Goal: Task Accomplishment & Management: Use online tool/utility

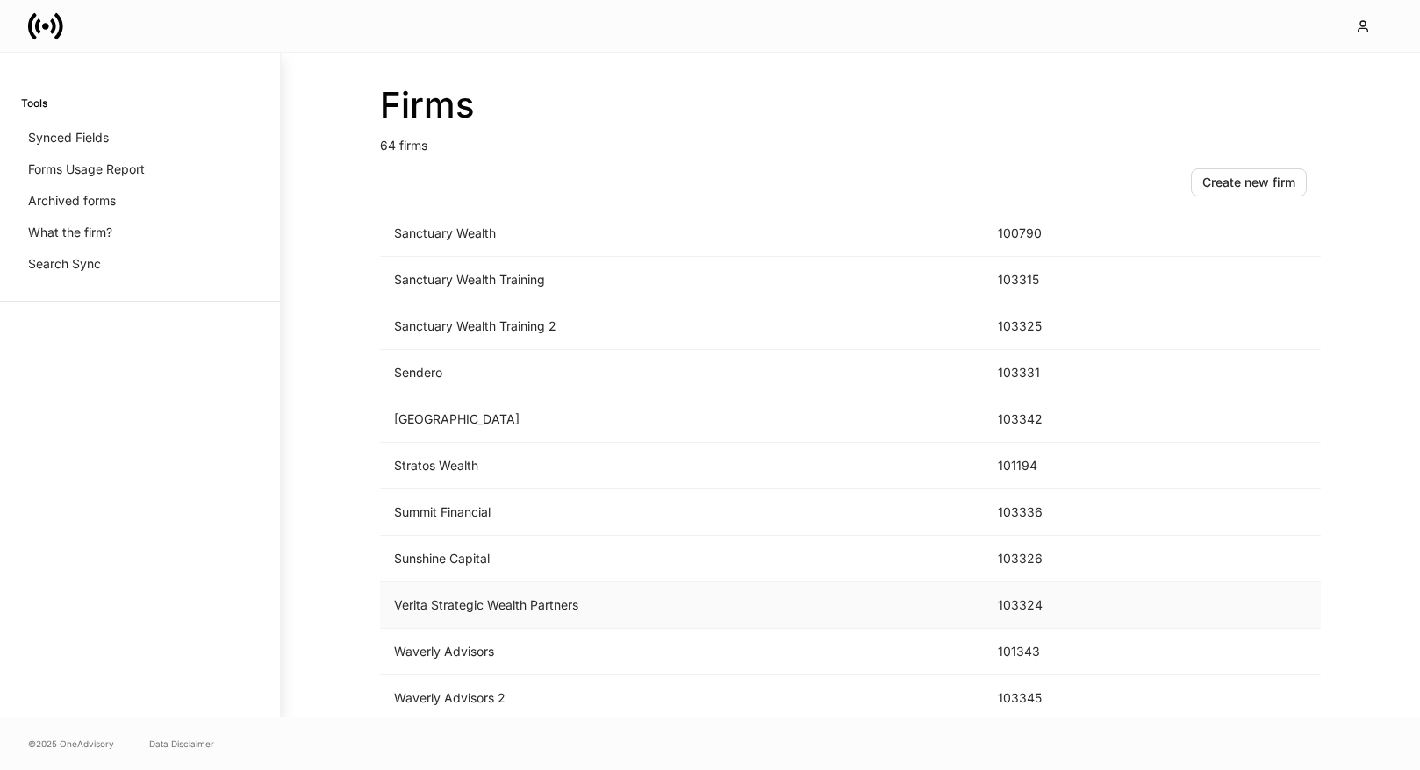
scroll to position [2549, 0]
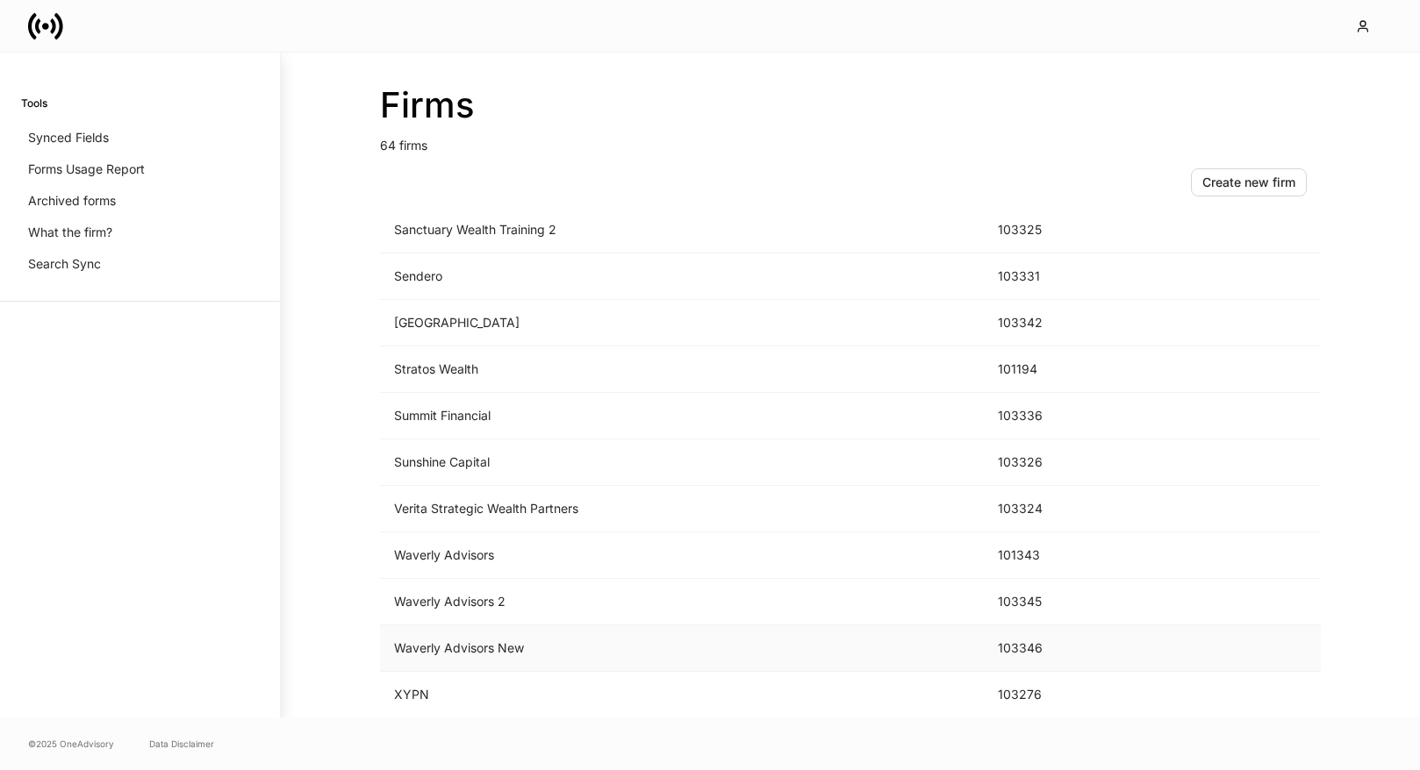
click at [637, 647] on td "Waverly Advisors New" at bounding box center [682, 649] width 604 height 47
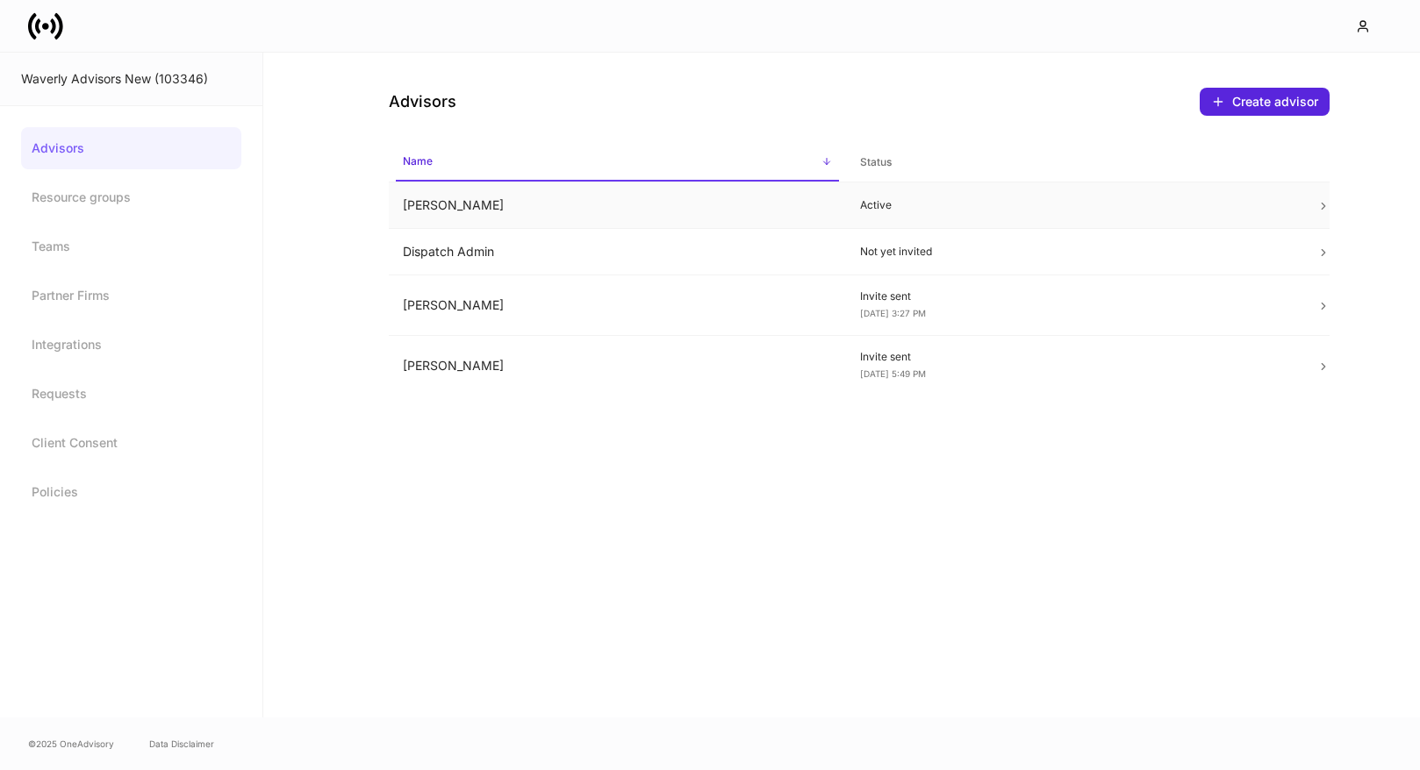
click at [664, 221] on td "[PERSON_NAME]" at bounding box center [617, 206] width 457 height 47
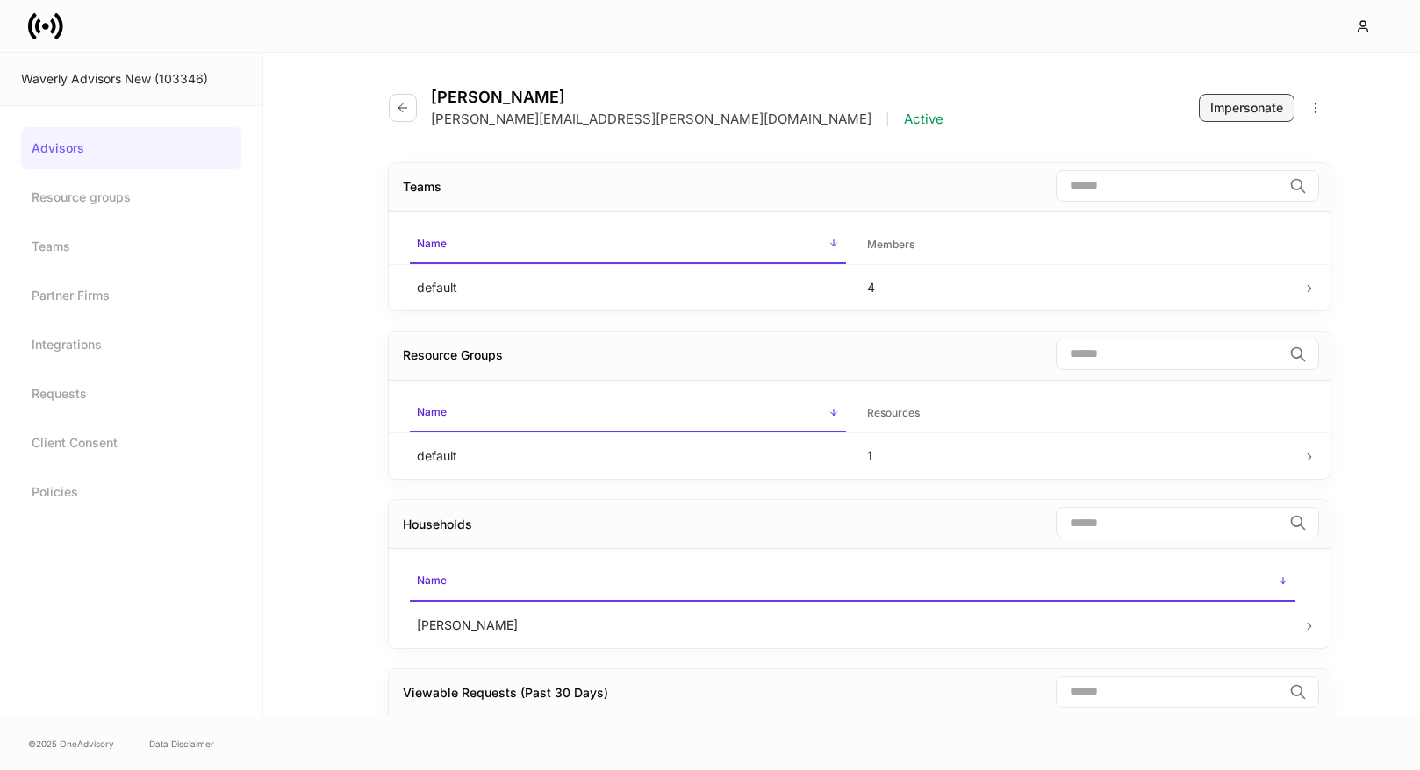
click at [1229, 112] on div "Impersonate" at bounding box center [1246, 108] width 73 height 18
click at [1232, 102] on div "Impersonate" at bounding box center [1246, 108] width 73 height 18
click at [32, 27] on icon at bounding box center [45, 26] width 35 height 35
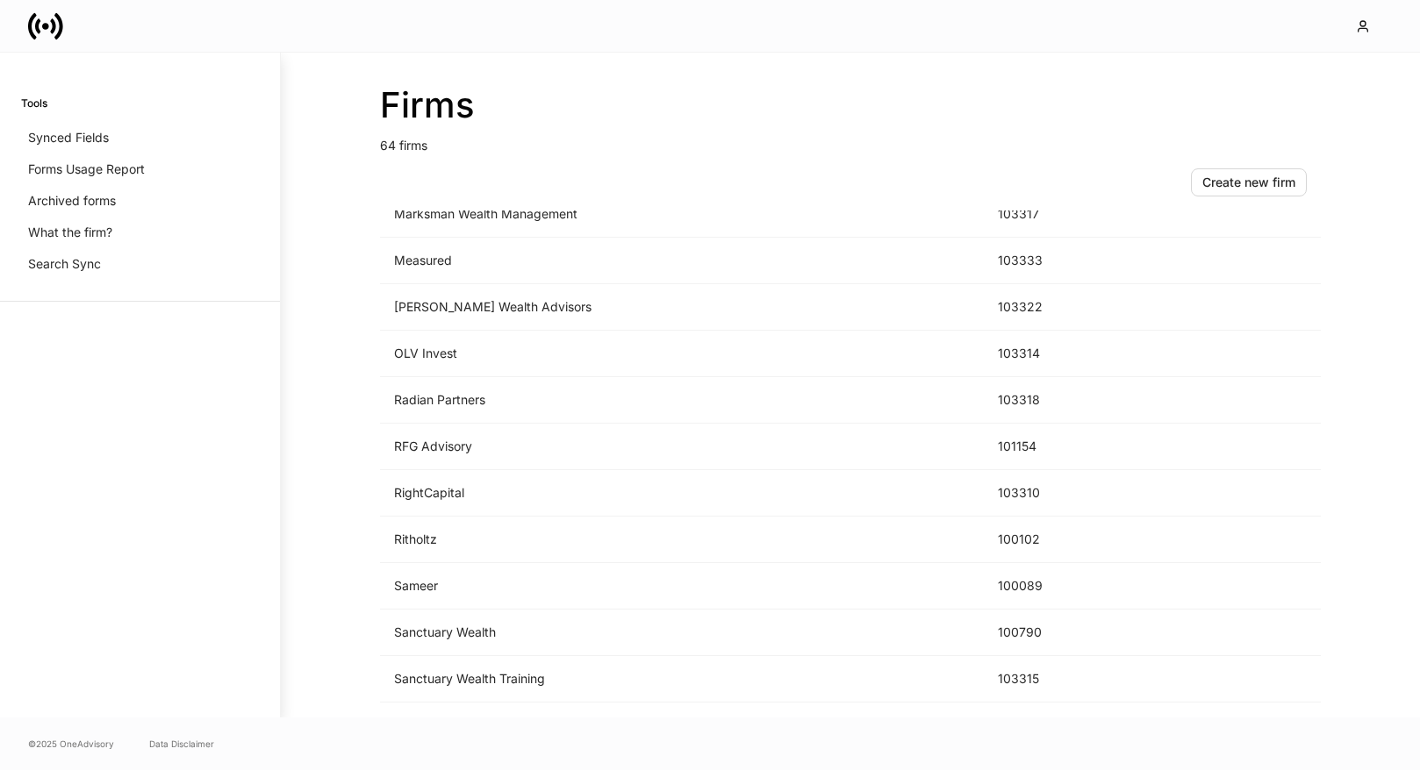
scroll to position [2073, 0]
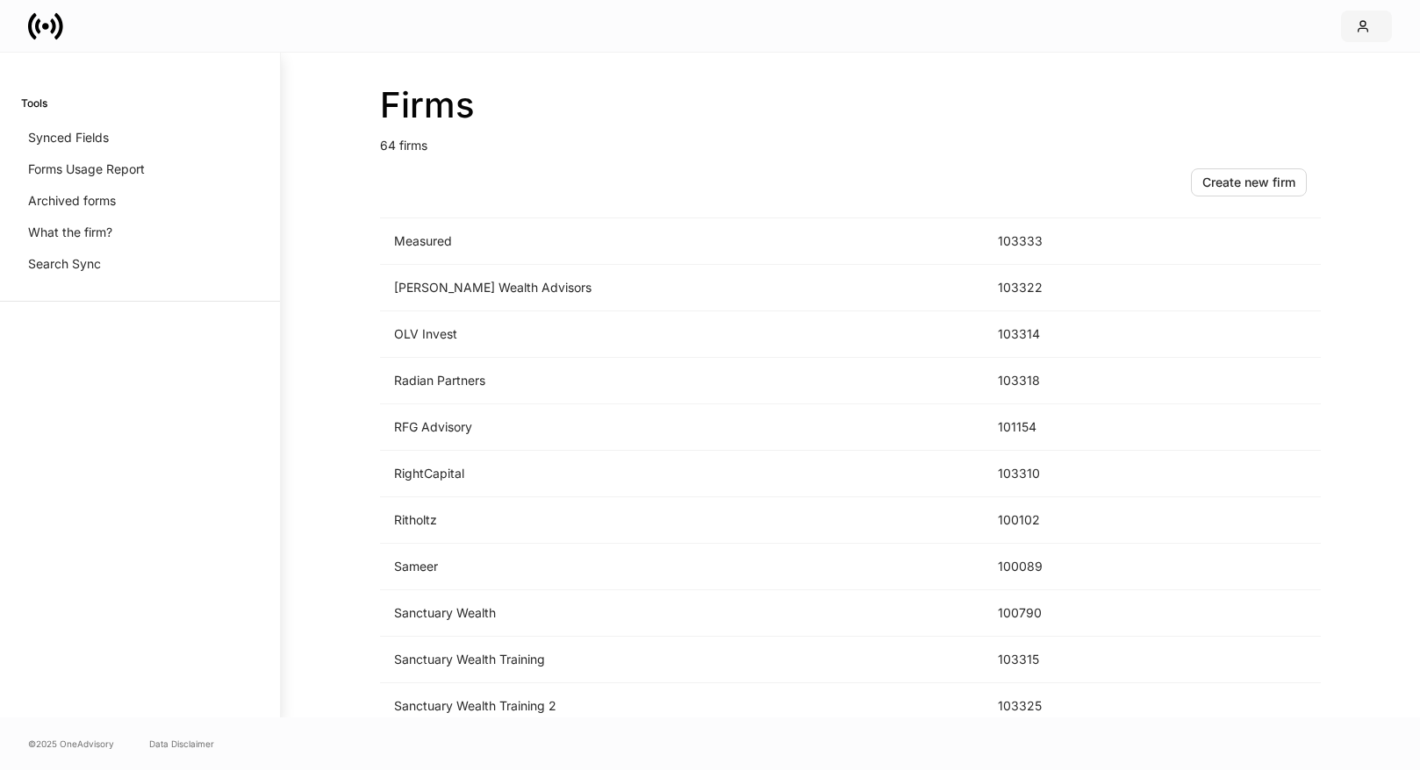
click at [1367, 25] on icon "button" at bounding box center [1363, 26] width 14 height 14
click at [839, 546] on div at bounding box center [710, 385] width 1420 height 770
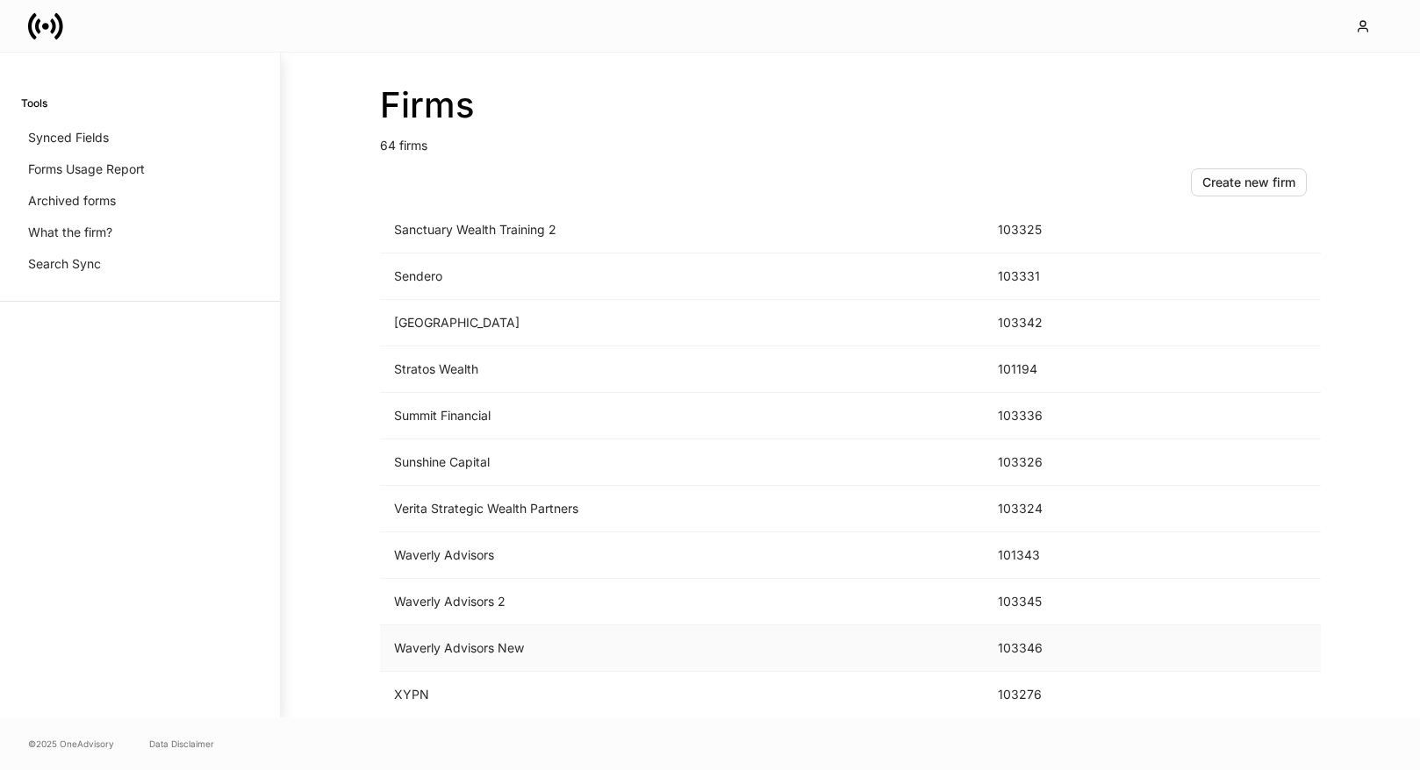
click at [700, 651] on td "Waverly Advisors New" at bounding box center [682, 649] width 604 height 47
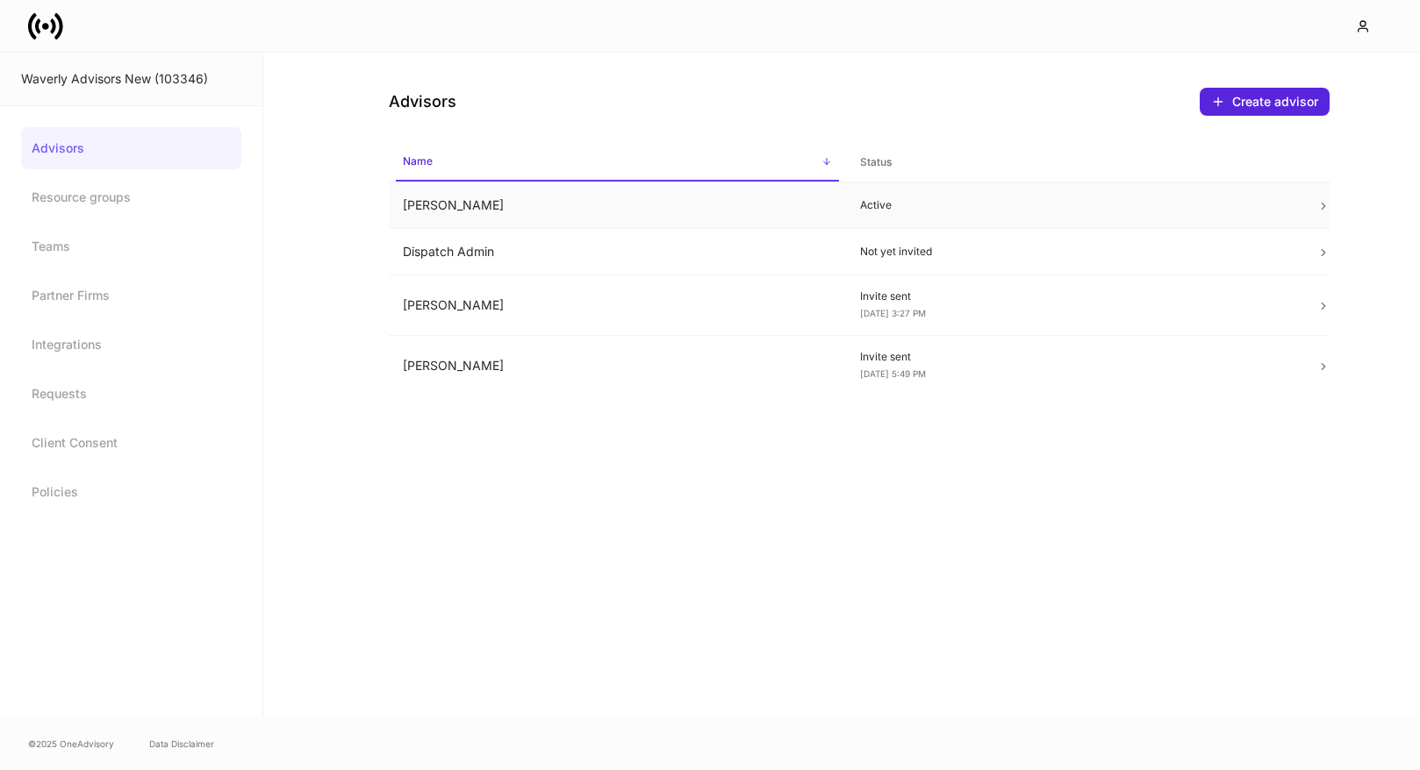
click at [1078, 189] on td "Active" at bounding box center [1074, 206] width 457 height 47
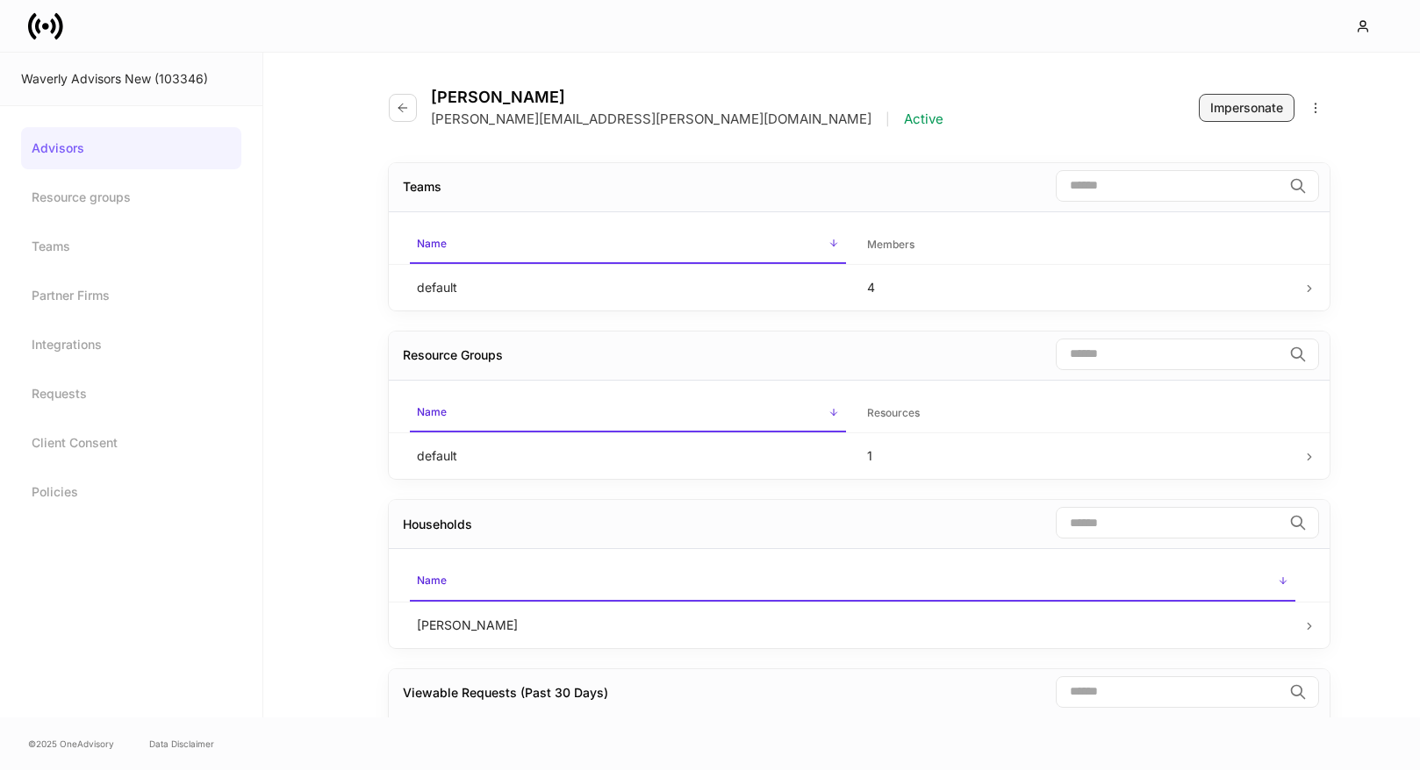
click at [1260, 111] on div "Impersonate" at bounding box center [1246, 108] width 73 height 18
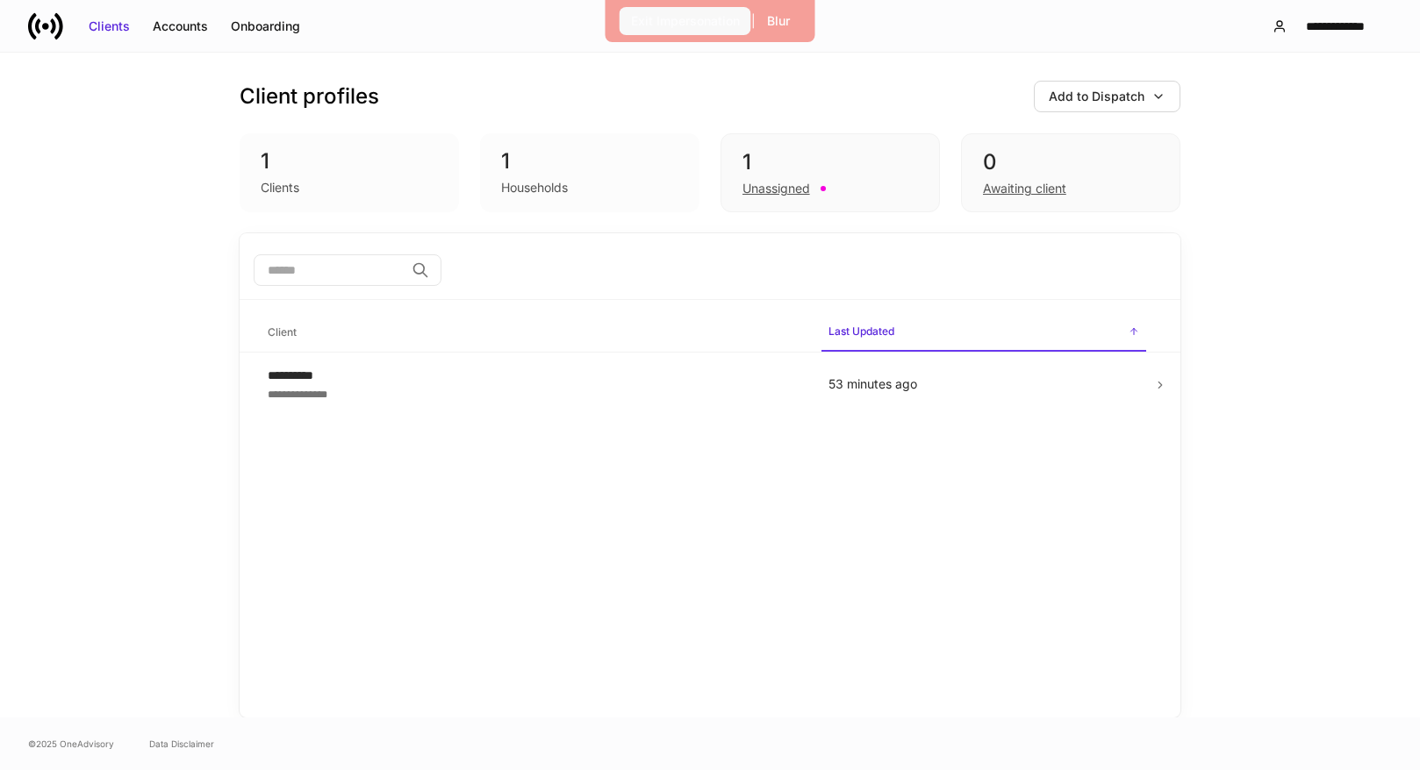
click at [696, 11] on button "Exit Impersonation" at bounding box center [686, 21] width 132 height 28
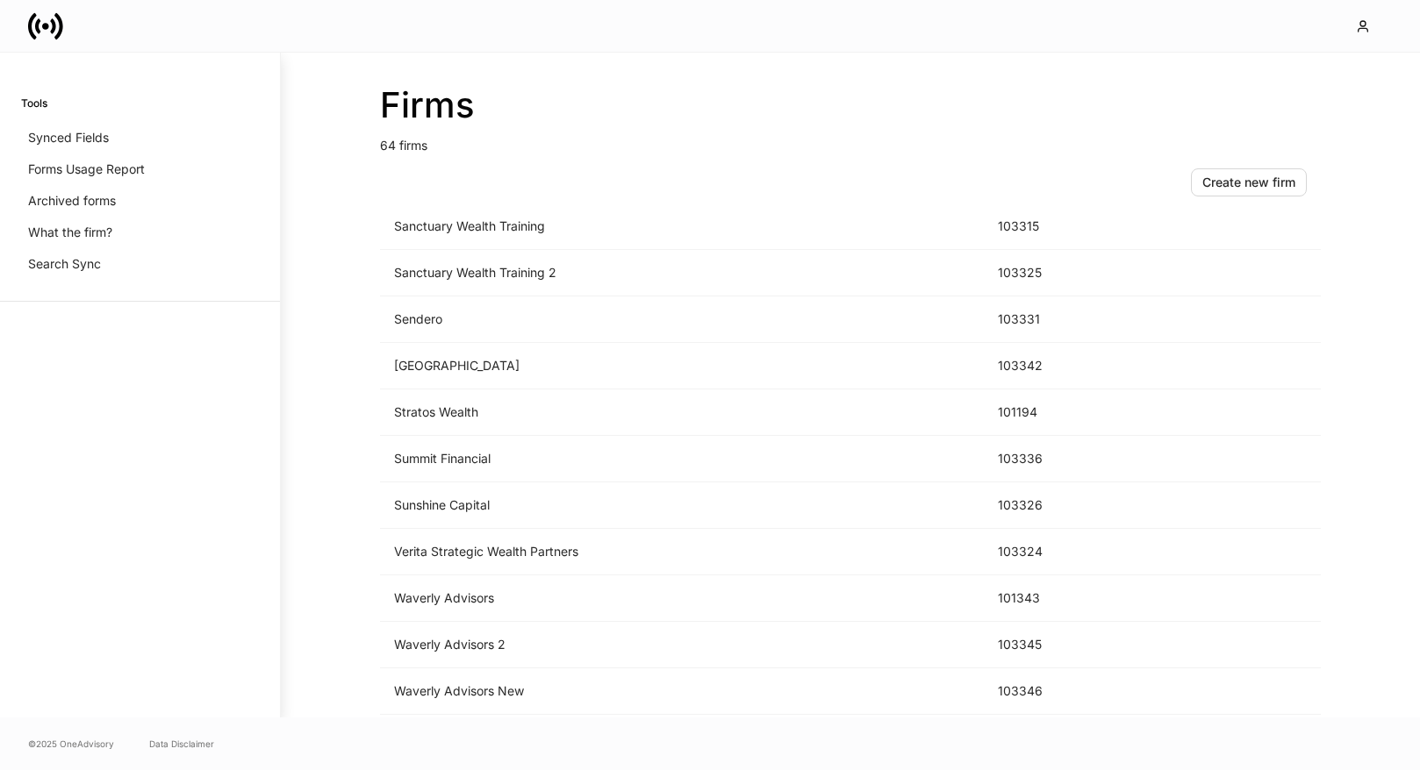
scroll to position [2549, 0]
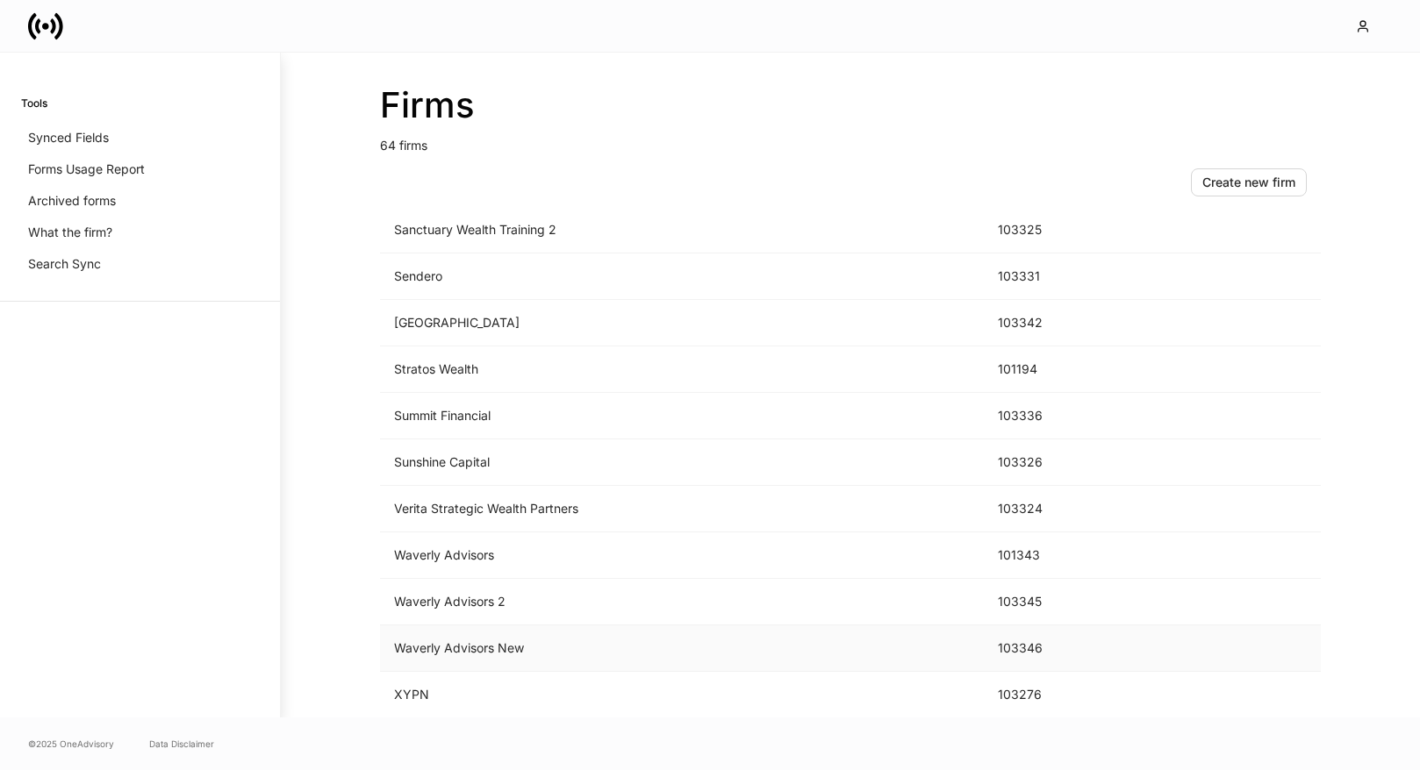
click at [602, 661] on td "Waverly Advisors New" at bounding box center [682, 649] width 604 height 47
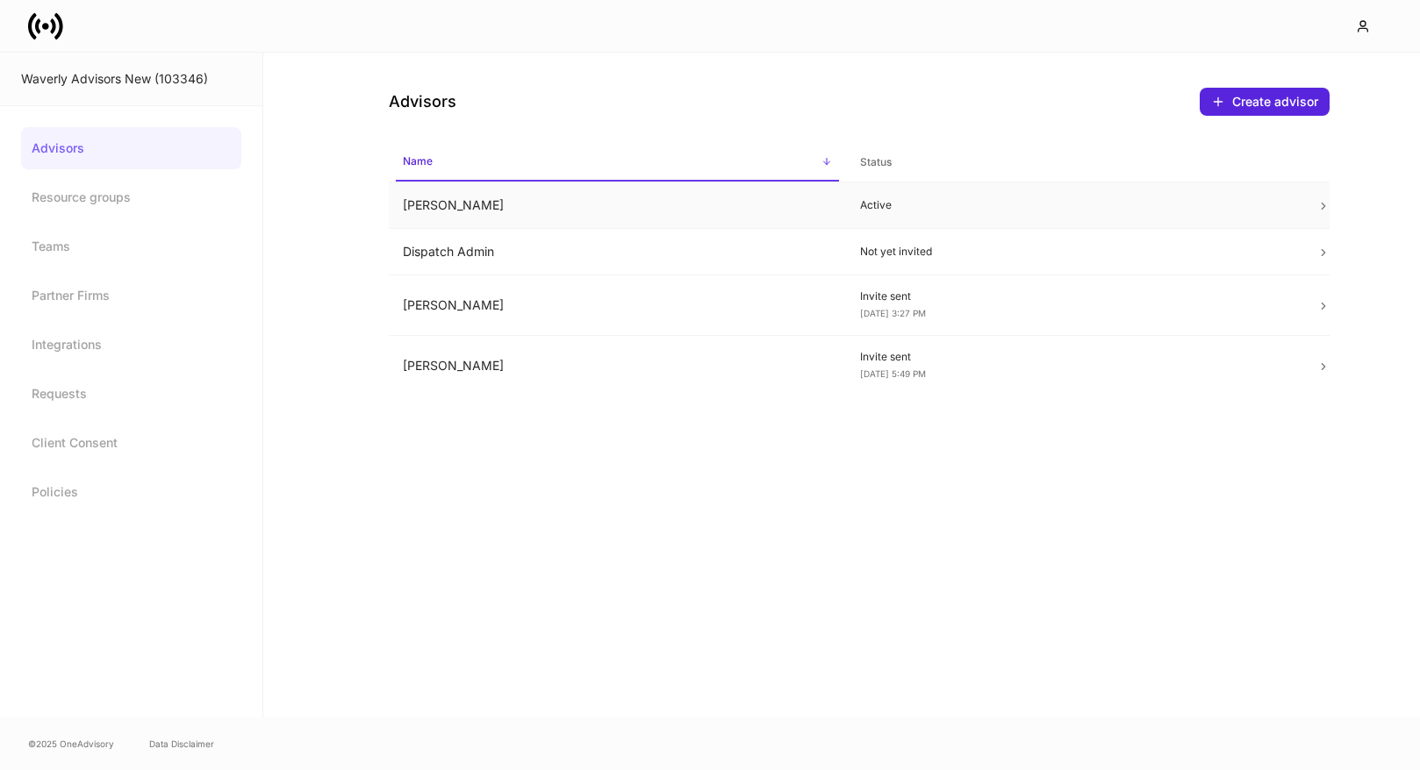
click at [920, 213] on td "Active" at bounding box center [1074, 206] width 457 height 47
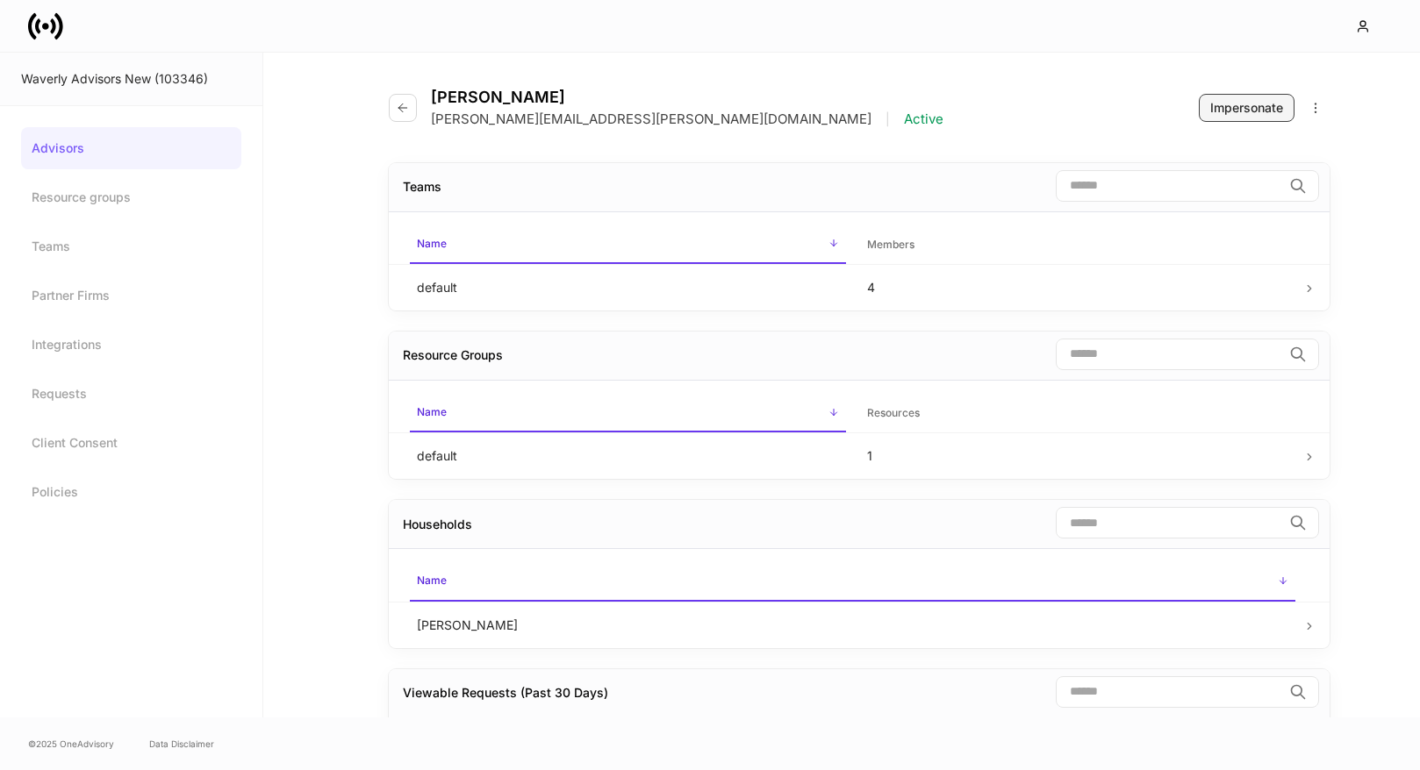
click at [1215, 116] on div "Impersonate" at bounding box center [1246, 108] width 73 height 18
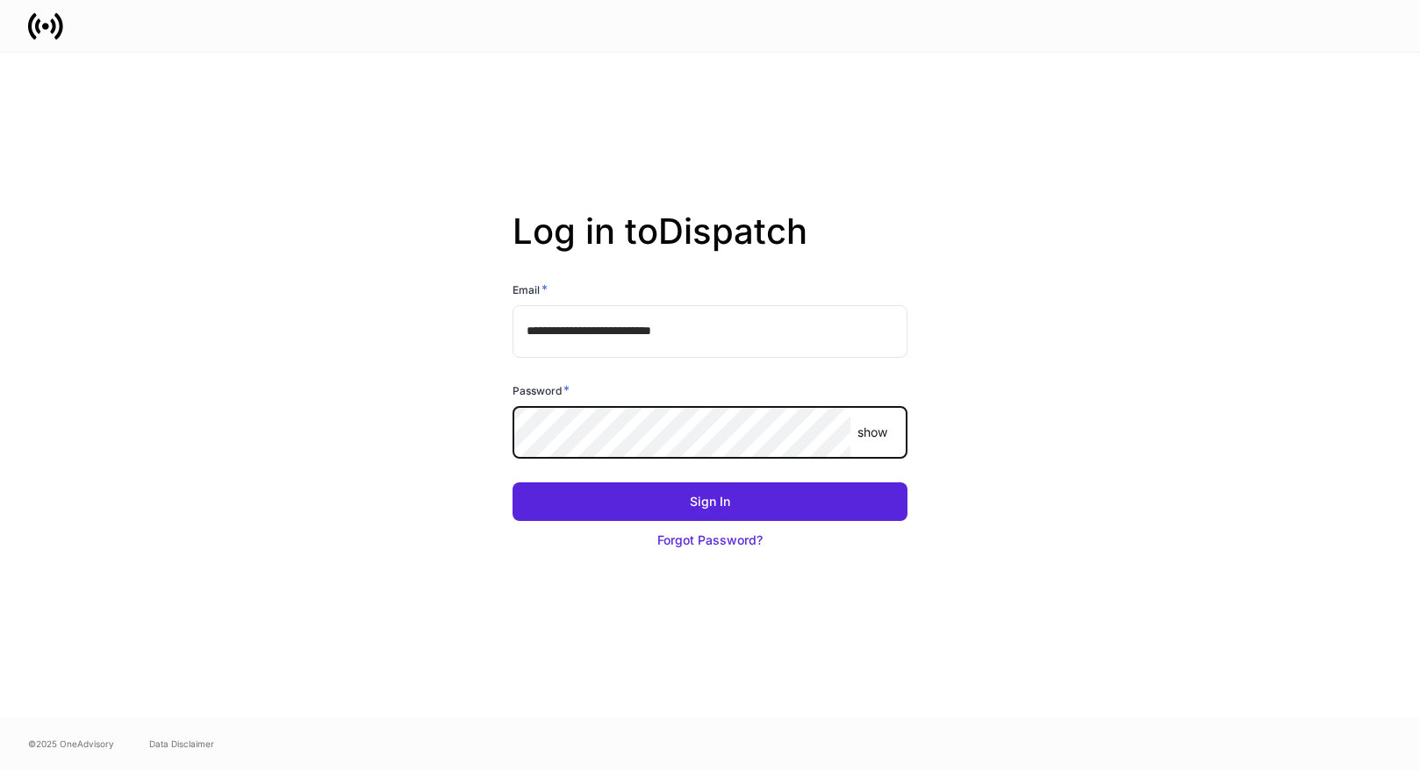
click at [0, 770] on com-1password-button at bounding box center [0, 770] width 0 height 0
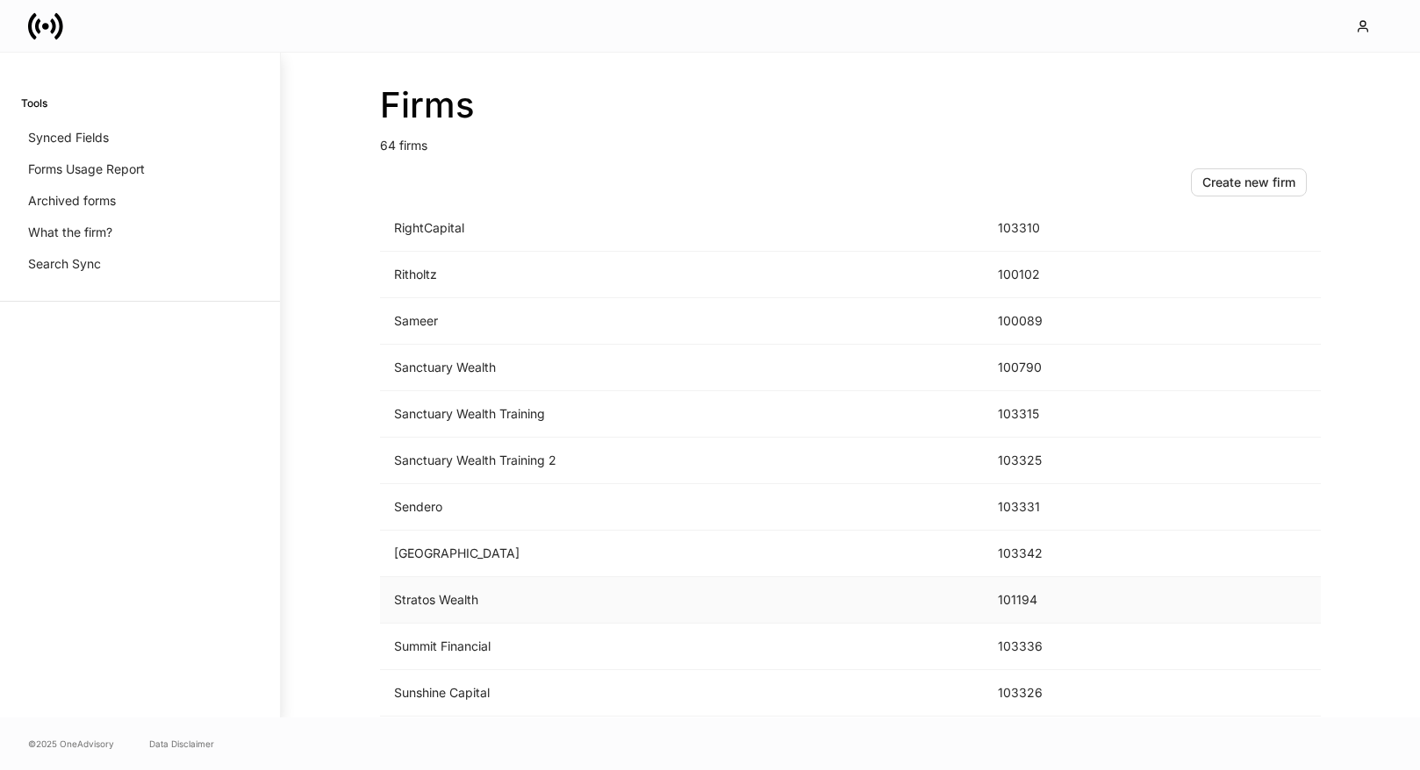
scroll to position [2549, 0]
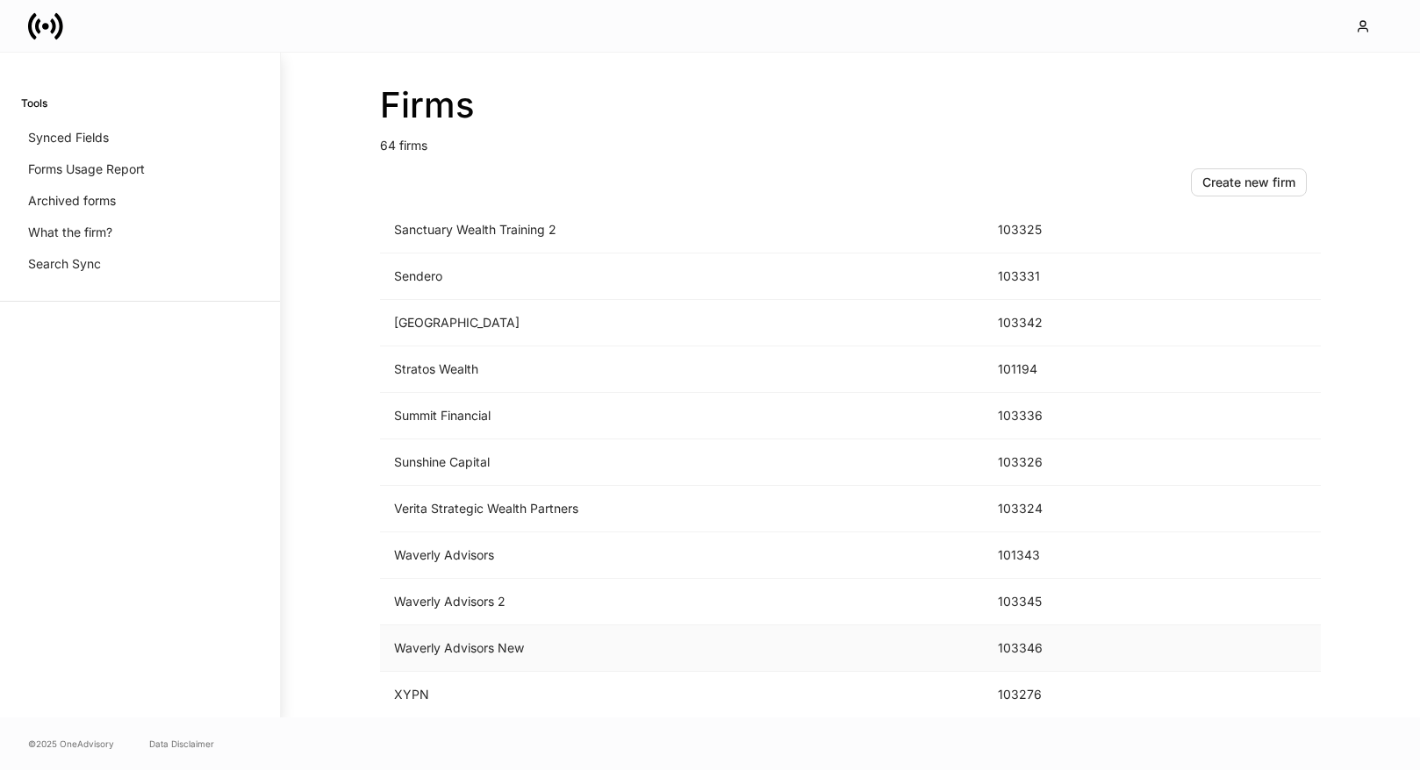
click at [593, 637] on td "Waverly Advisors New" at bounding box center [682, 649] width 604 height 47
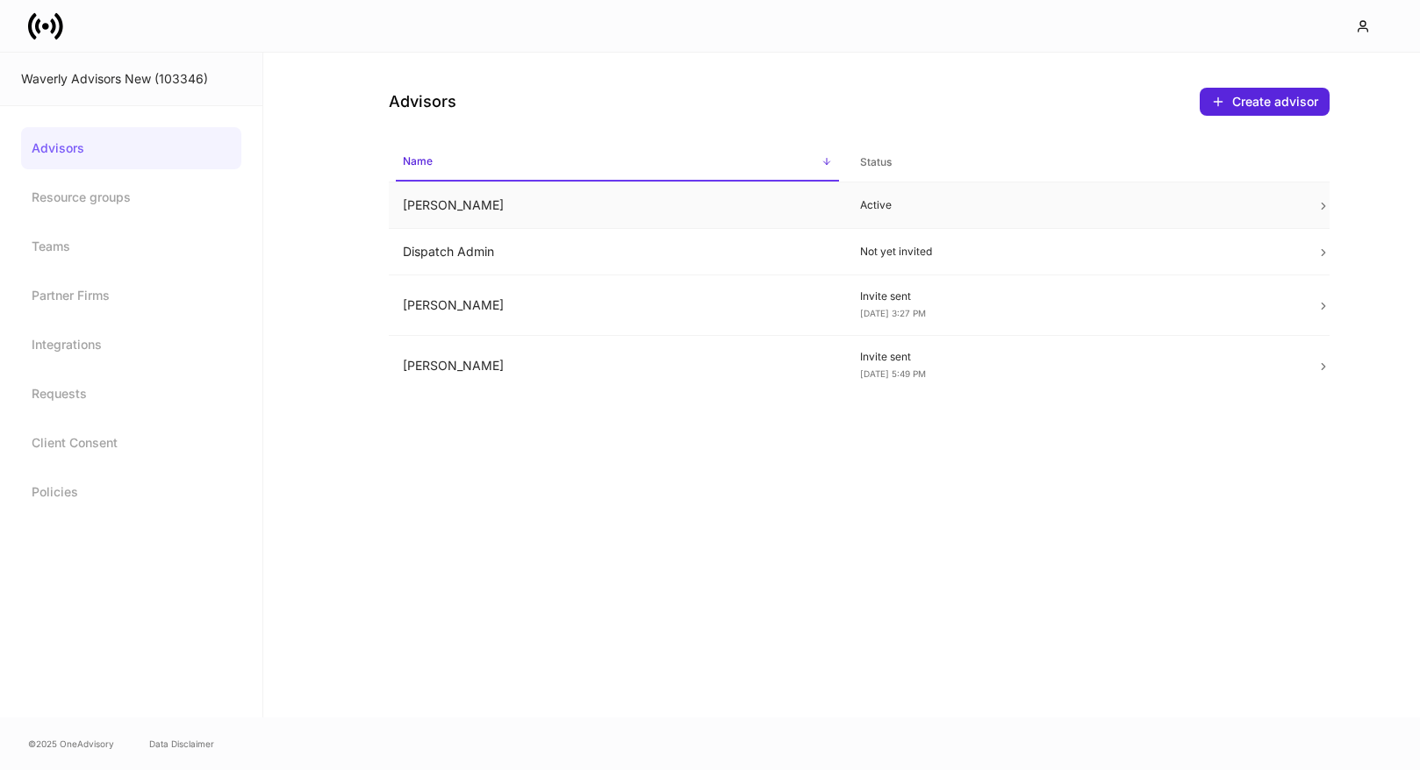
click at [995, 191] on td "Active" at bounding box center [1074, 206] width 457 height 47
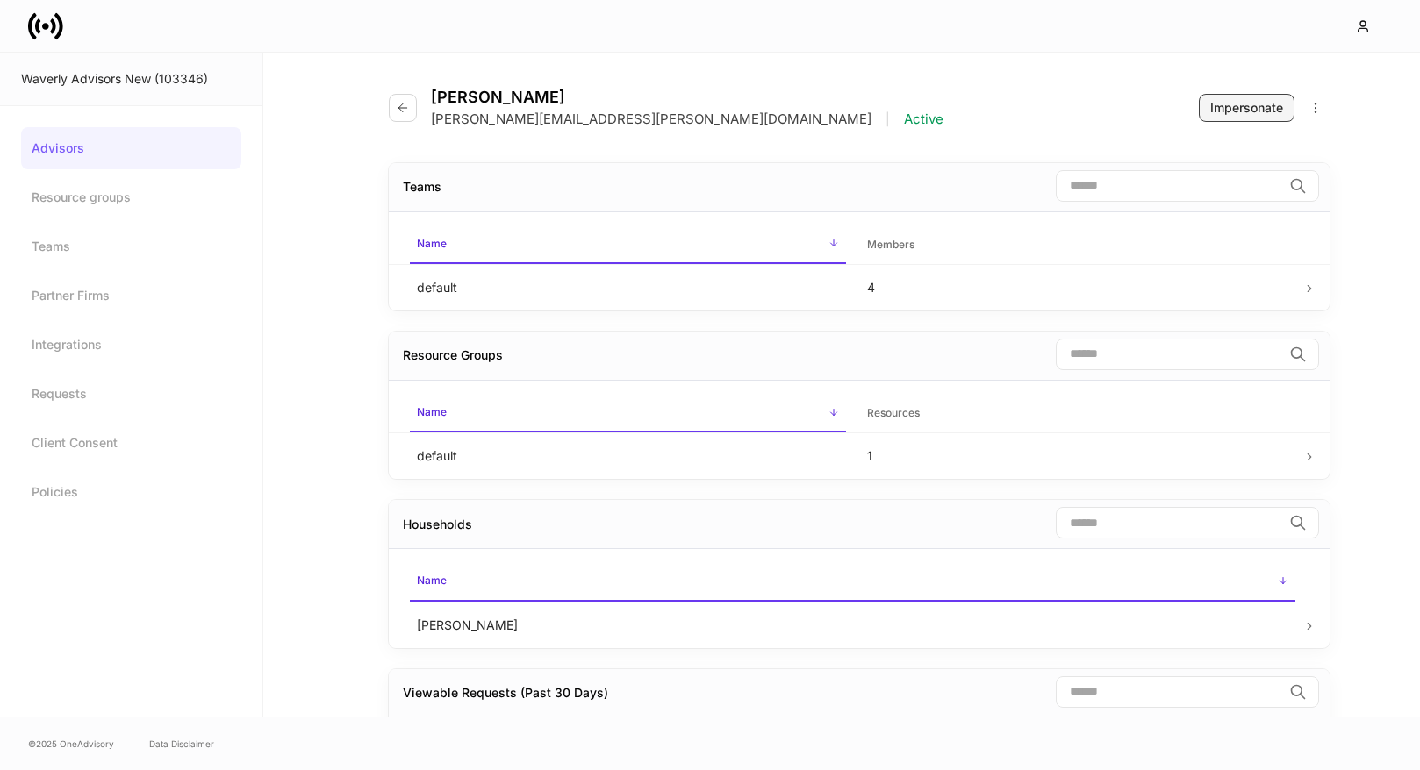
click at [1204, 114] on button "Impersonate" at bounding box center [1247, 108] width 96 height 28
